Goal: Navigation & Orientation: Find specific page/section

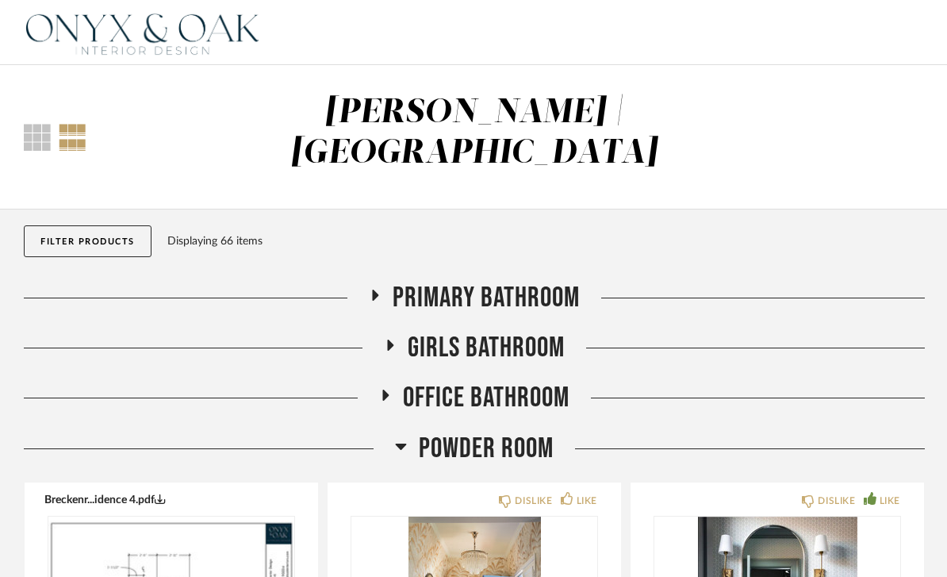
click at [106, 32] on img at bounding box center [143, 32] width 238 height 63
click at [196, 35] on img at bounding box center [143, 32] width 238 height 63
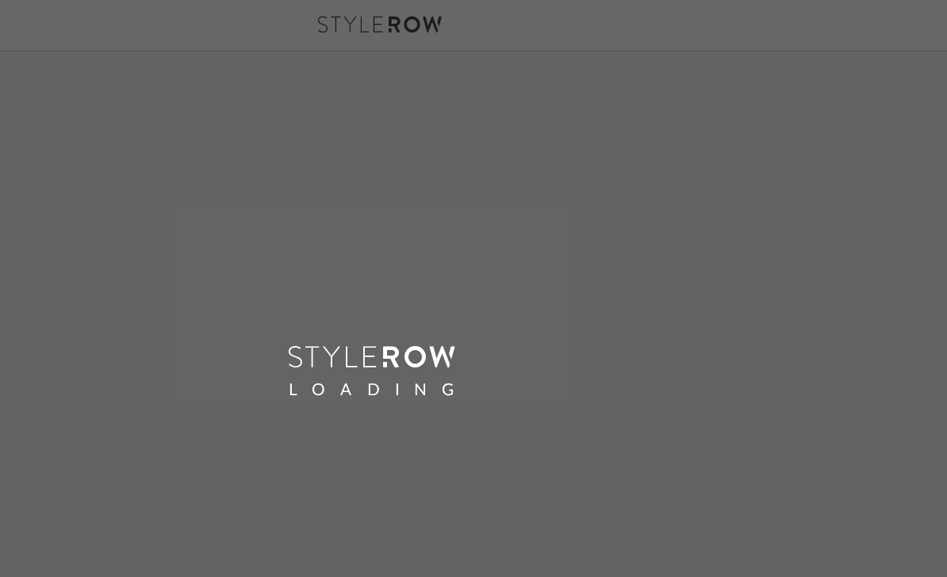
scroll to position [0, 181]
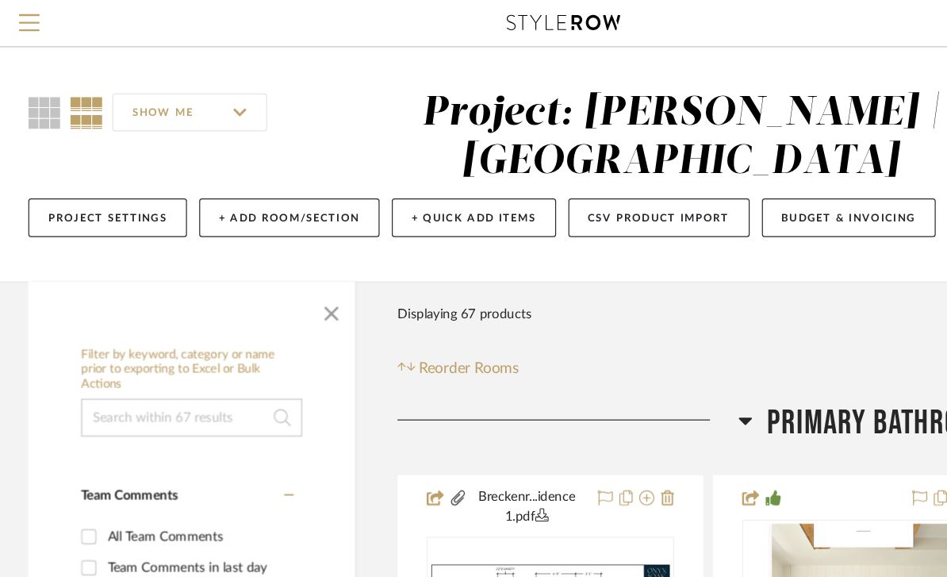
click at [22, 16] on span "Menu" at bounding box center [24, 24] width 17 height 24
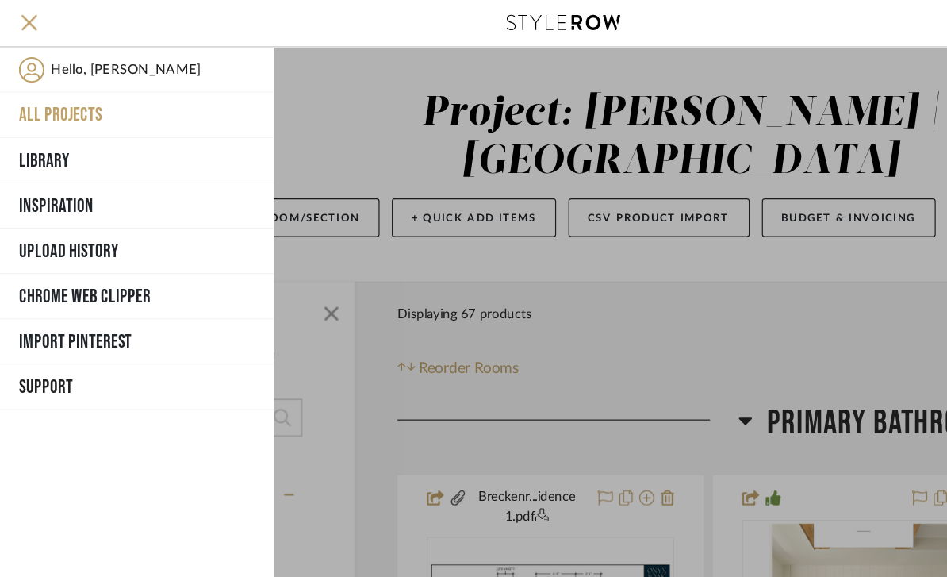
click at [37, 87] on button "All Projects" at bounding box center [115, 97] width 230 height 38
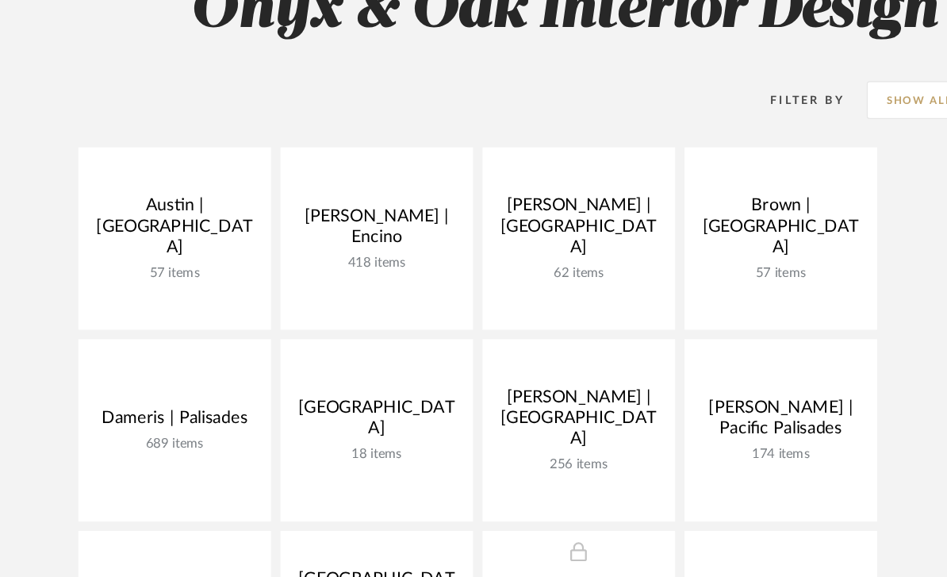
scroll to position [50, 0]
click at [0, 0] on link at bounding box center [0, 0] width 0 height 0
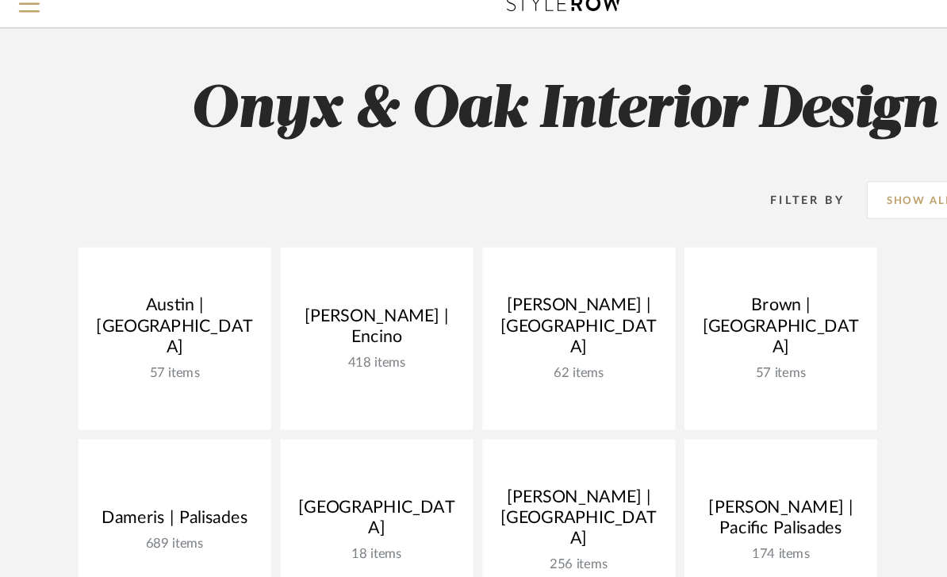
click at [0, 0] on link at bounding box center [0, 0] width 0 height 0
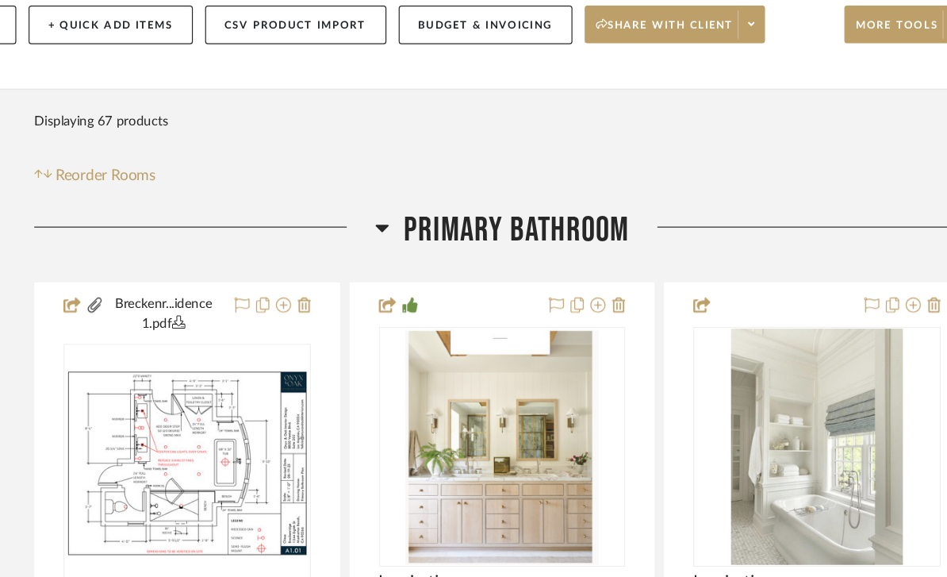
scroll to position [113, 158]
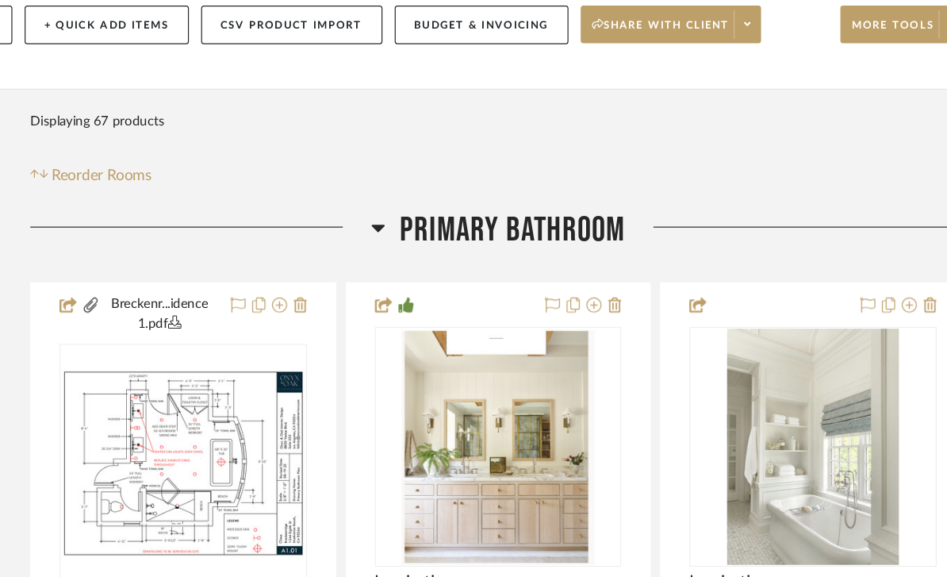
click at [462, 226] on h3 "Primary Bathroom" at bounding box center [568, 243] width 213 height 34
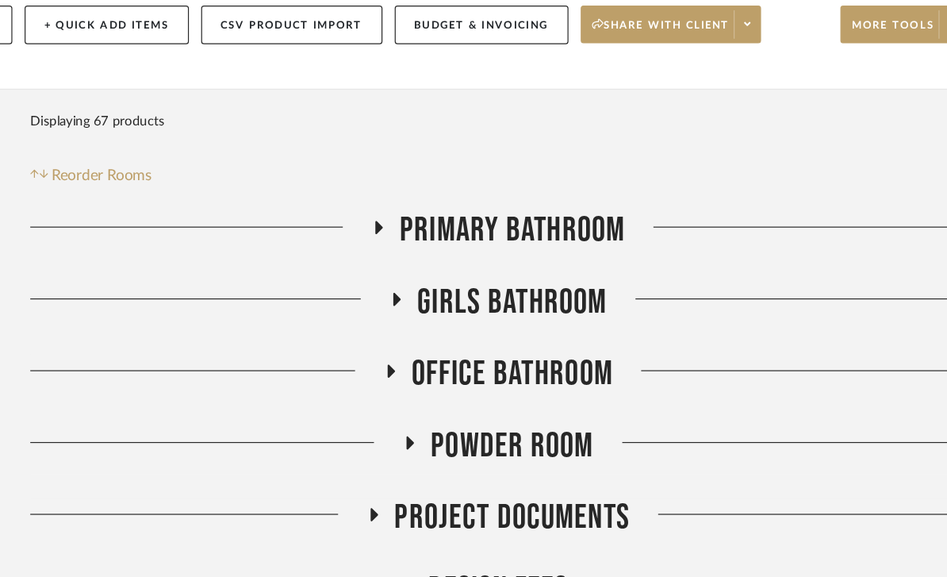
click at [489, 407] on h3 "Powder Room" at bounding box center [569, 424] width 160 height 34
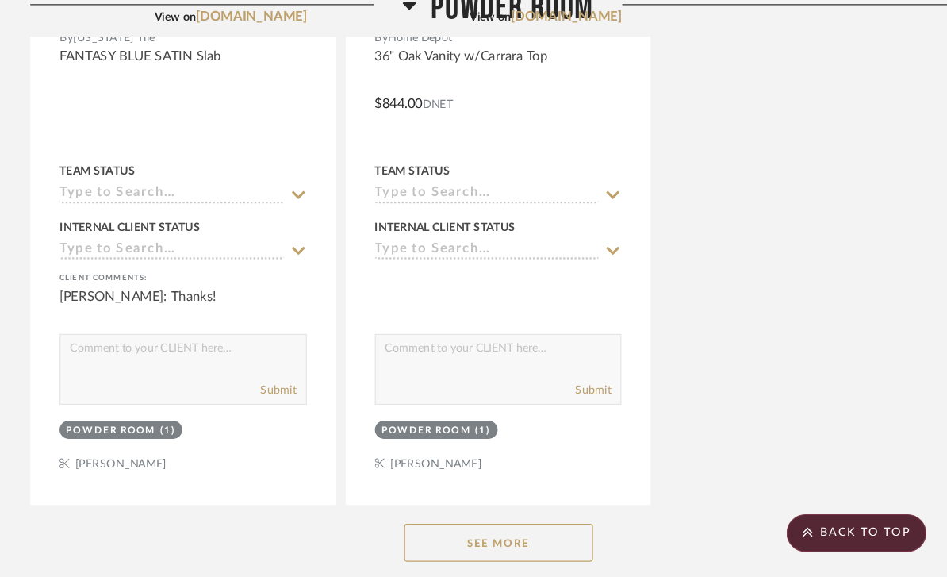
scroll to position [2235, 158]
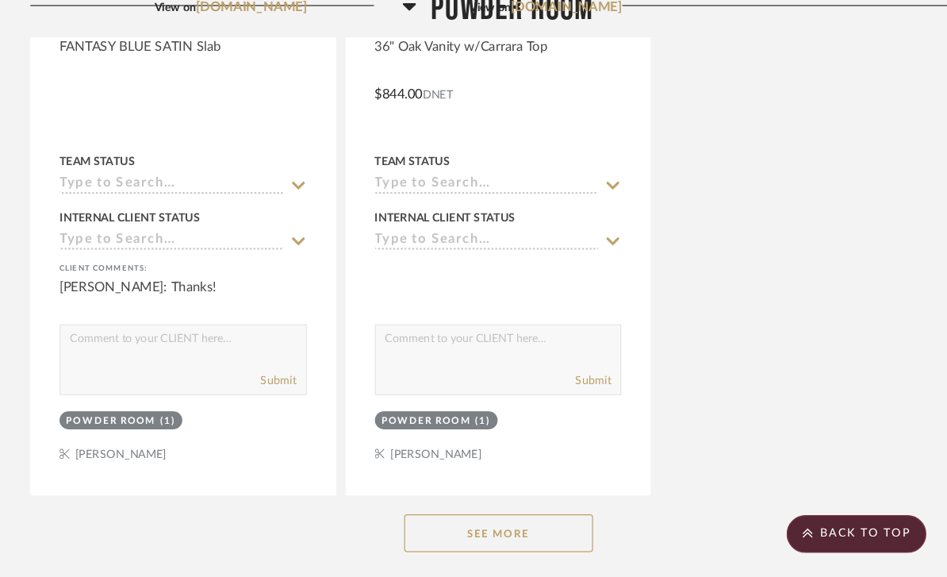
click at [490, 481] on button "See More" at bounding box center [569, 497] width 159 height 32
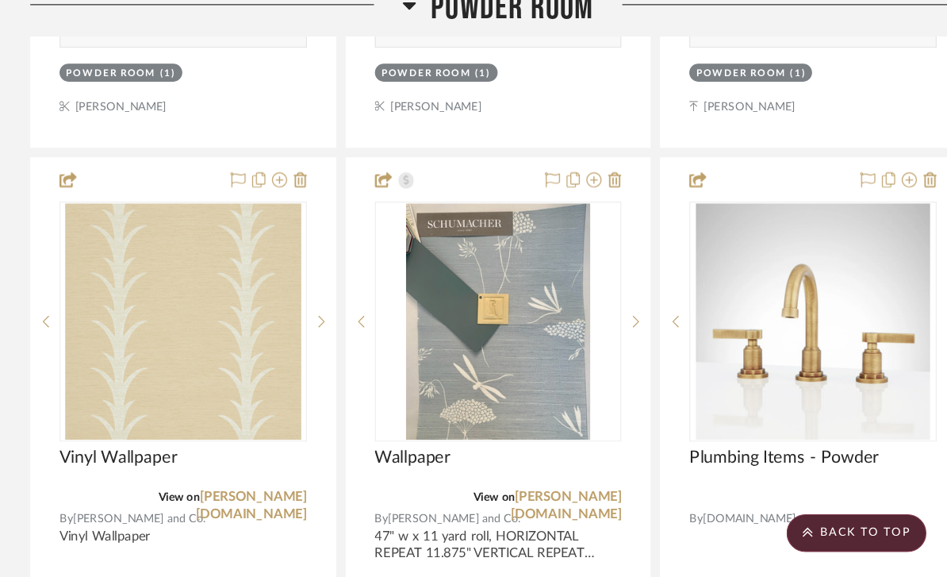
scroll to position [2526, 158]
click at [316, 462] on link "schumacher.com" at bounding box center [362, 474] width 93 height 25
